Goal: Task Accomplishment & Management: Complete application form

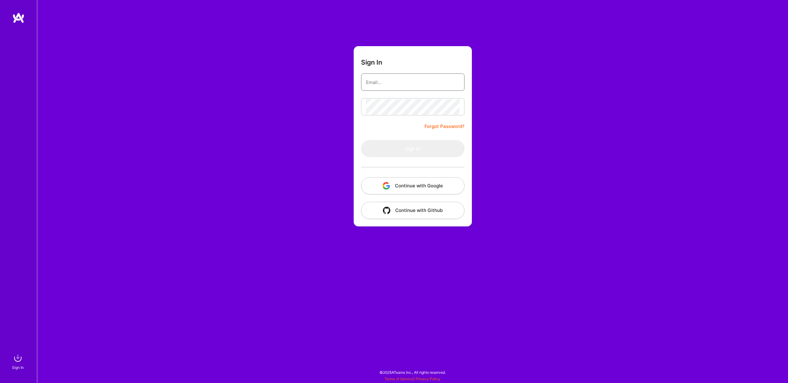
type input "[PERSON_NAME][EMAIL_ADDRESS][DOMAIN_NAME]"
click at [439, 149] on button "Sign In" at bounding box center [412, 148] width 103 height 17
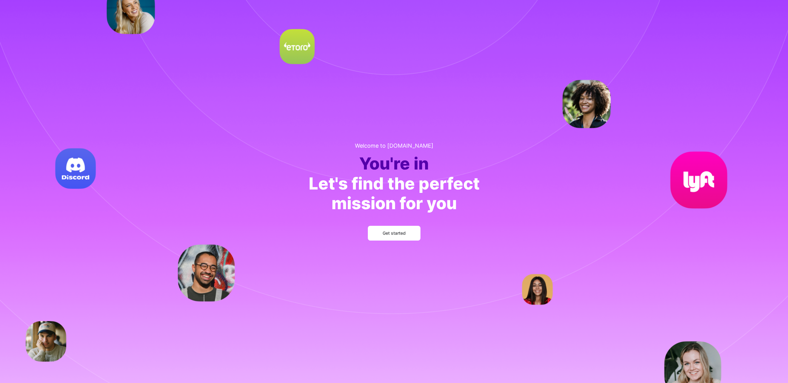
click at [400, 231] on span "Get started" at bounding box center [394, 233] width 23 height 6
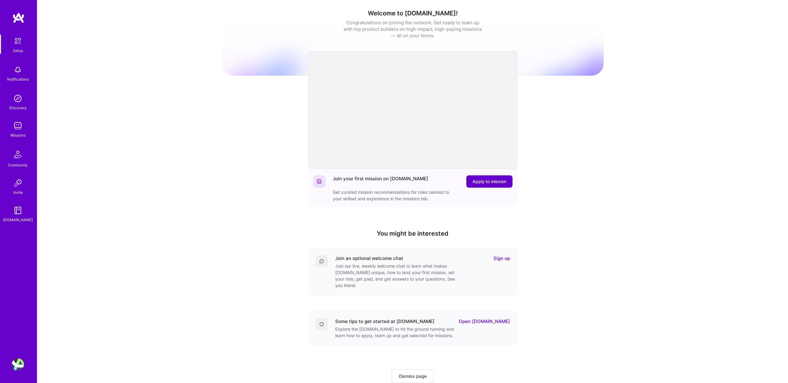
click at [478, 184] on span "Apply to mission" at bounding box center [489, 181] width 34 height 6
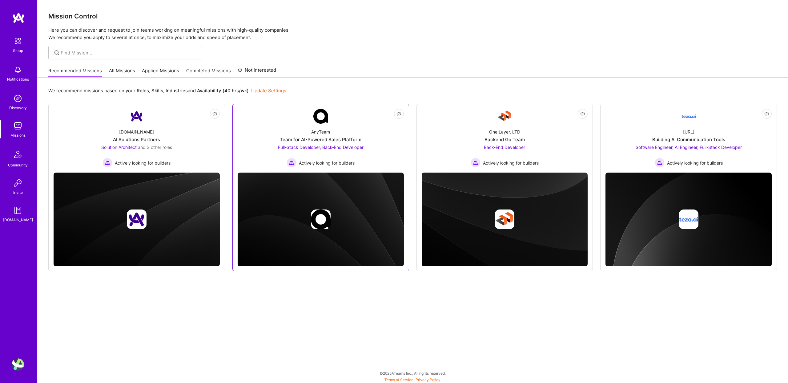
click at [325, 119] on img at bounding box center [320, 116] width 15 height 15
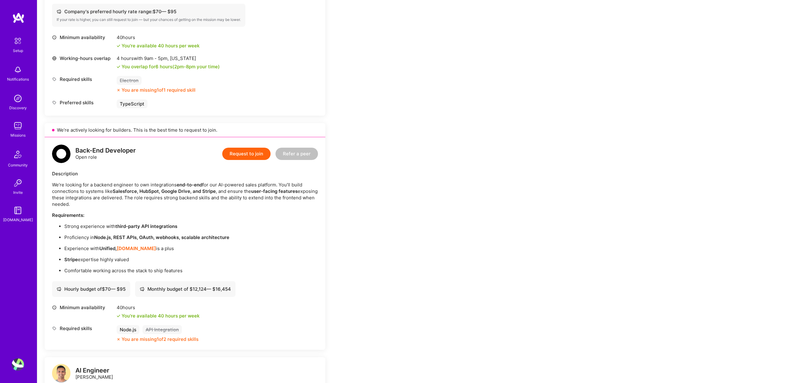
scroll to position [274, 0]
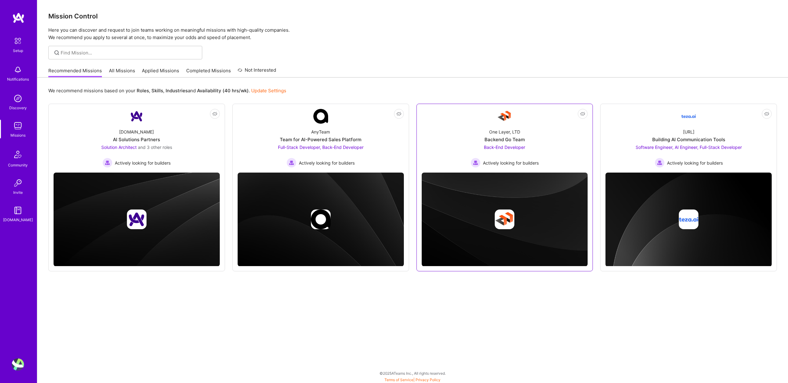
click at [548, 140] on div "One Layer, LTD Backend Go Team Back-End Developer Actively looking for builders" at bounding box center [505, 146] width 166 height 44
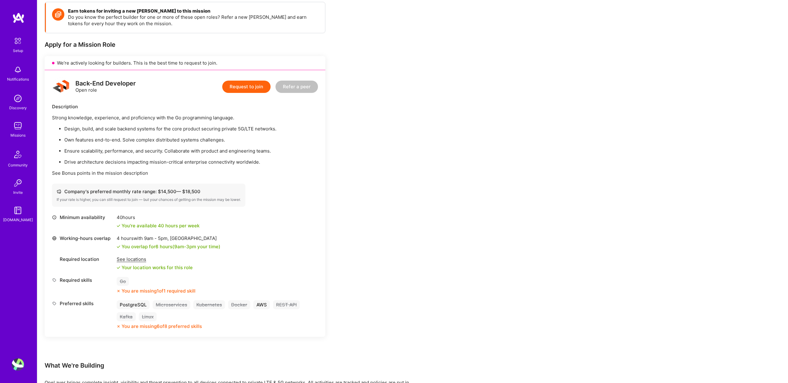
scroll to position [89, 0]
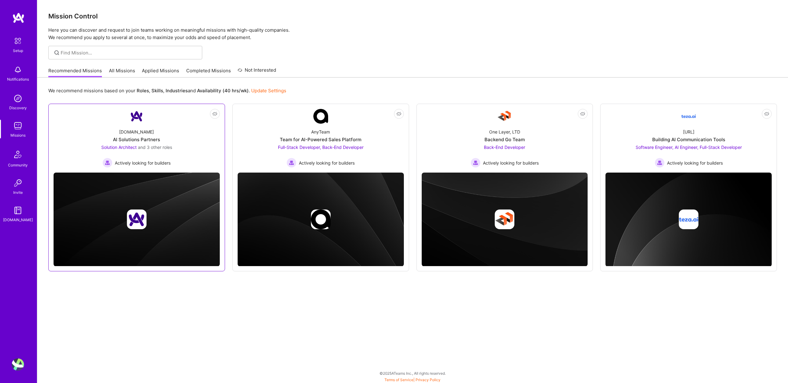
click at [177, 132] on div "[DOMAIN_NAME] AI Solutions Partners Solution Architect and 3 other roles Active…" at bounding box center [137, 146] width 166 height 44
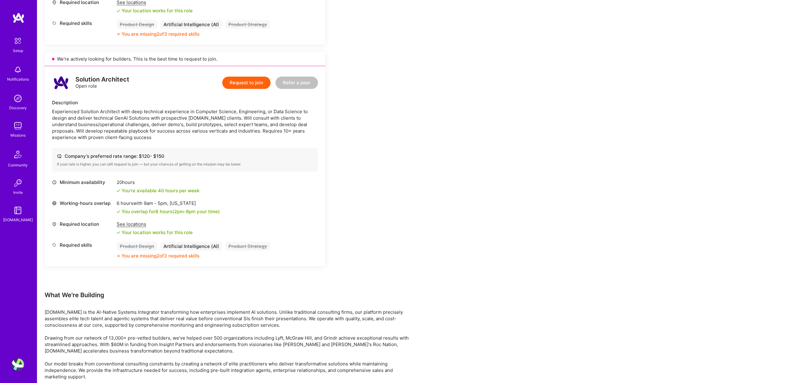
scroll to position [744, 0]
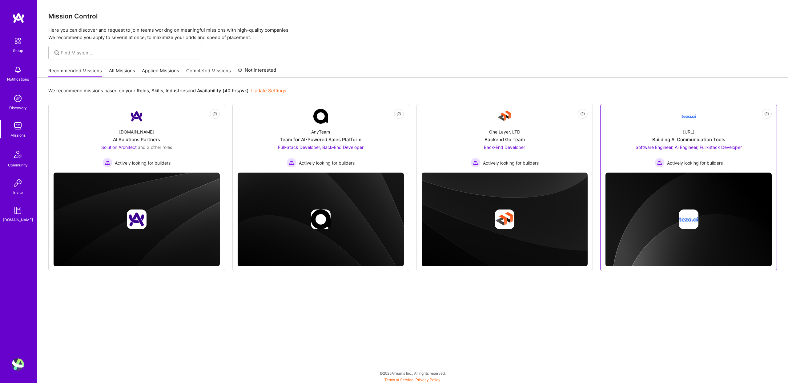
click at [709, 127] on div "[URL] Building AI Communication Tools Software Engineer, AI Engineer, Full-Stac…" at bounding box center [688, 146] width 166 height 44
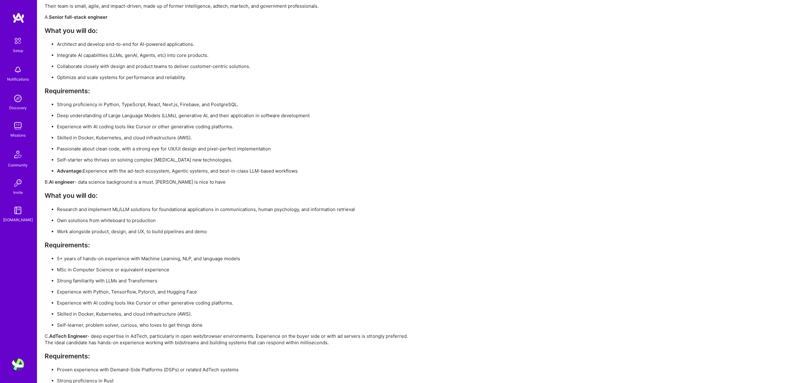
scroll to position [1004, 0]
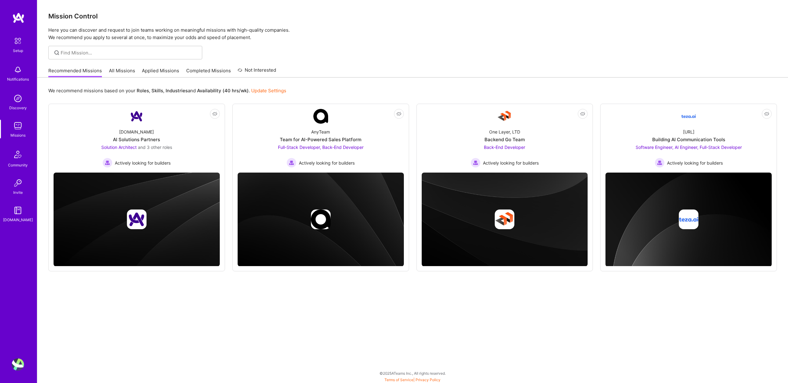
click at [125, 70] on link "All Missions" at bounding box center [122, 72] width 26 height 10
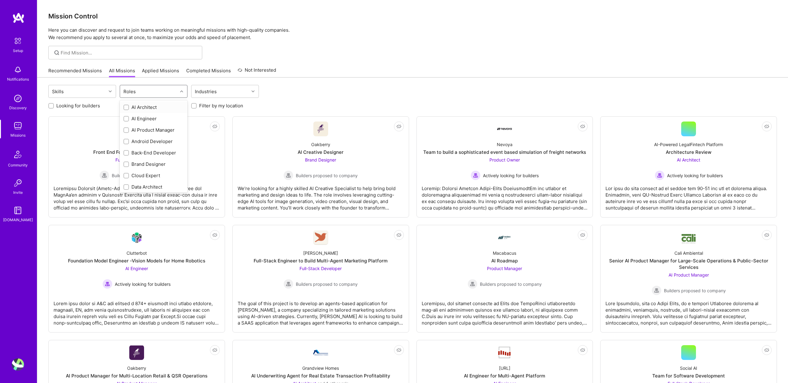
click at [141, 93] on div "Roles" at bounding box center [149, 91] width 58 height 12
click at [127, 122] on input "checkbox" at bounding box center [127, 122] width 4 height 4
checkbox input "true"
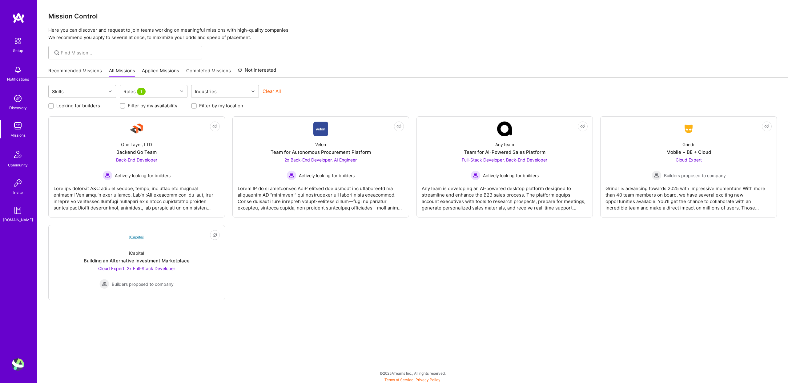
click at [326, 94] on div "Clear All" at bounding box center [296, 93] width 68 height 11
click at [553, 178] on div "AnyTeam Team for AI-Powered Sales Platform Full-Stack Developer, Back-End Devel…" at bounding box center [505, 158] width 166 height 44
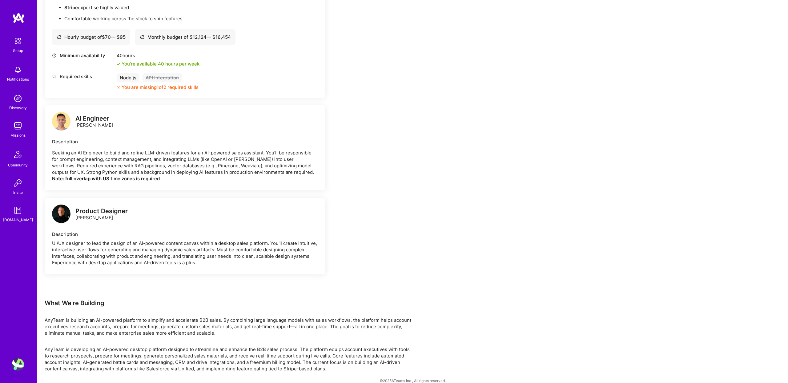
scroll to position [541, 0]
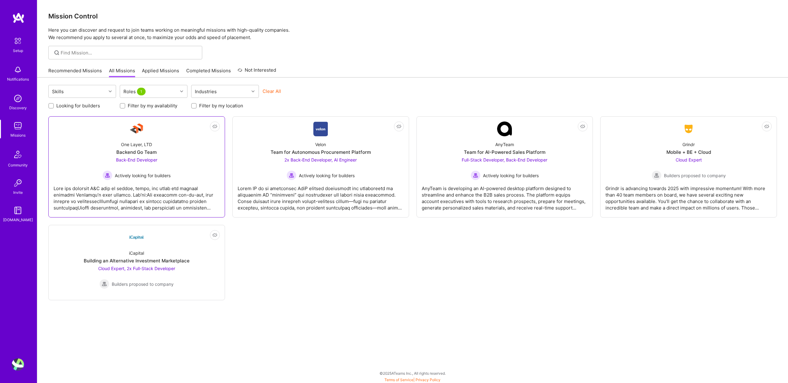
click at [186, 165] on div "One Layer, LTD Backend Go Team Back-End Developer Actively looking for builders" at bounding box center [137, 158] width 166 height 44
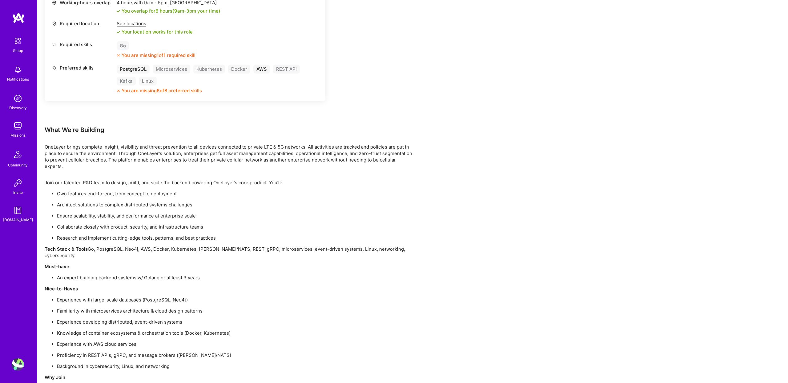
scroll to position [372, 0]
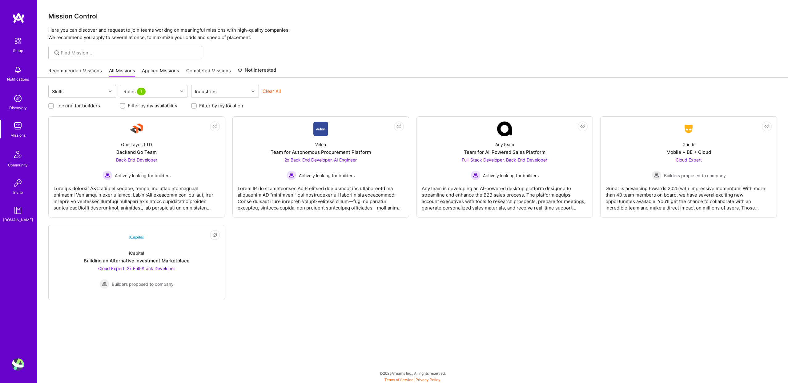
click at [17, 127] on img at bounding box center [18, 126] width 12 height 12
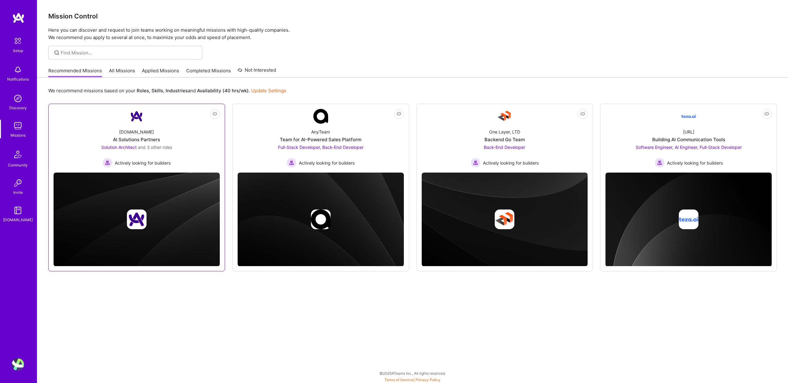
click at [193, 136] on div "[DOMAIN_NAME] AI Solutions Partners Solution Architect and 3 other roles Active…" at bounding box center [137, 146] width 166 height 44
click at [198, 135] on div "[DOMAIN_NAME] AI Solutions Partners Solution Architect and 3 other roles Active…" at bounding box center [137, 146] width 166 height 44
click at [365, 135] on div "AnyTeam Team for AI-Powered Sales Platform Full-Stack Developer, Back-End Devel…" at bounding box center [321, 146] width 166 height 44
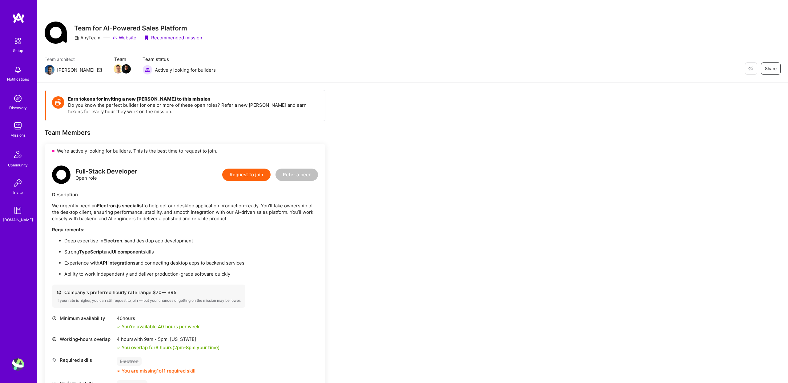
click at [15, 102] on img at bounding box center [18, 98] width 12 height 12
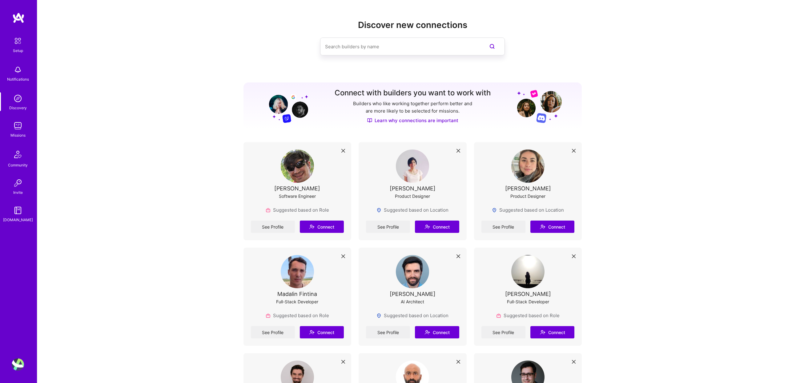
click at [19, 46] on img at bounding box center [17, 40] width 13 height 13
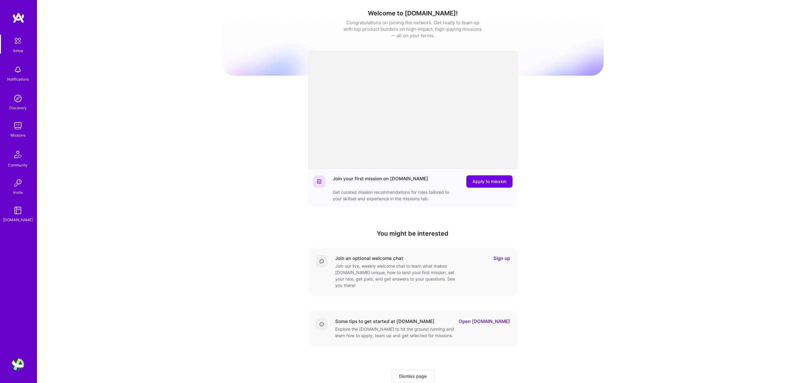
click at [17, 161] on img at bounding box center [17, 154] width 15 height 15
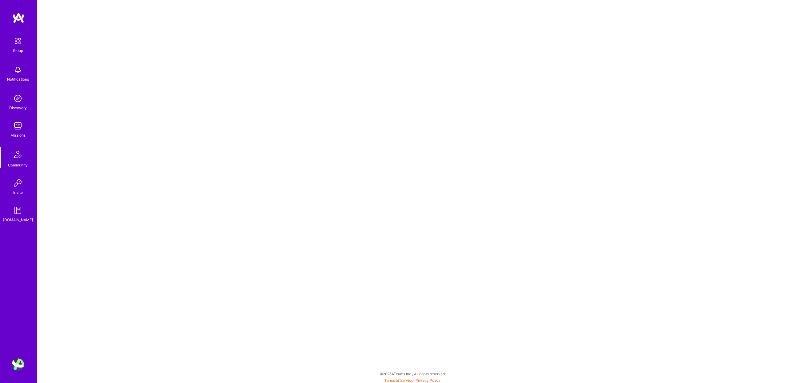
click at [18, 213] on img at bounding box center [18, 210] width 12 height 12
click at [18, 126] on img at bounding box center [18, 126] width 12 height 12
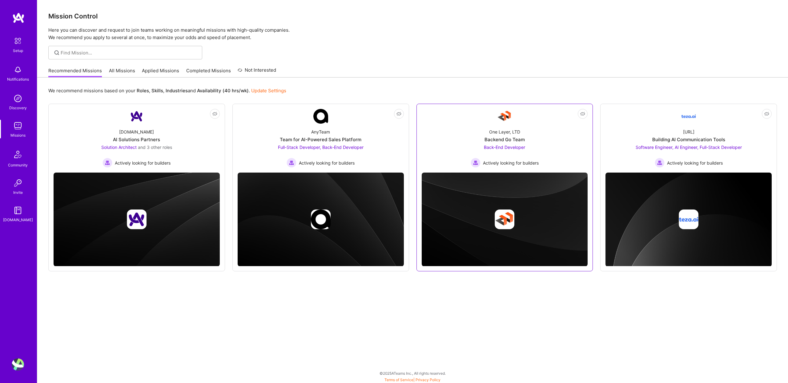
click at [507, 121] on img at bounding box center [504, 116] width 15 height 15
click at [133, 70] on link "All Missions" at bounding box center [122, 72] width 26 height 10
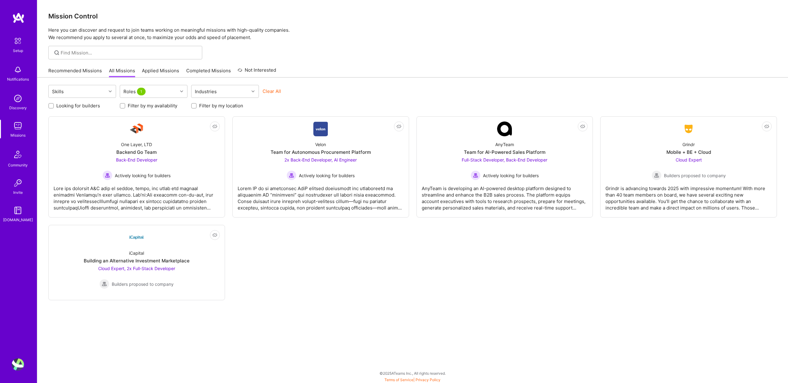
click at [270, 90] on button "Clear All" at bounding box center [271, 91] width 18 height 6
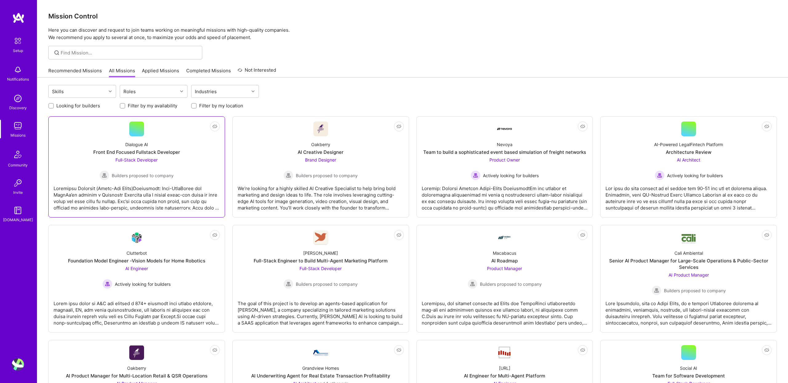
click at [199, 176] on div "Dialogue AI Front End Focused Fullstack Developer Full-Stack Developer Builders…" at bounding box center [137, 158] width 166 height 44
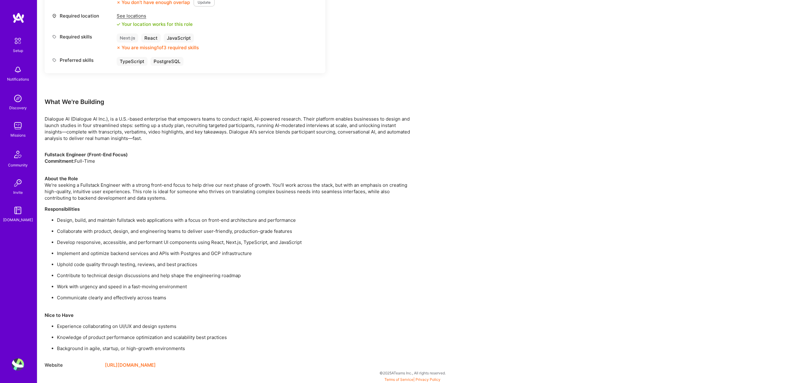
scroll to position [296, 0]
